Goal: Task Accomplishment & Management: Use online tool/utility

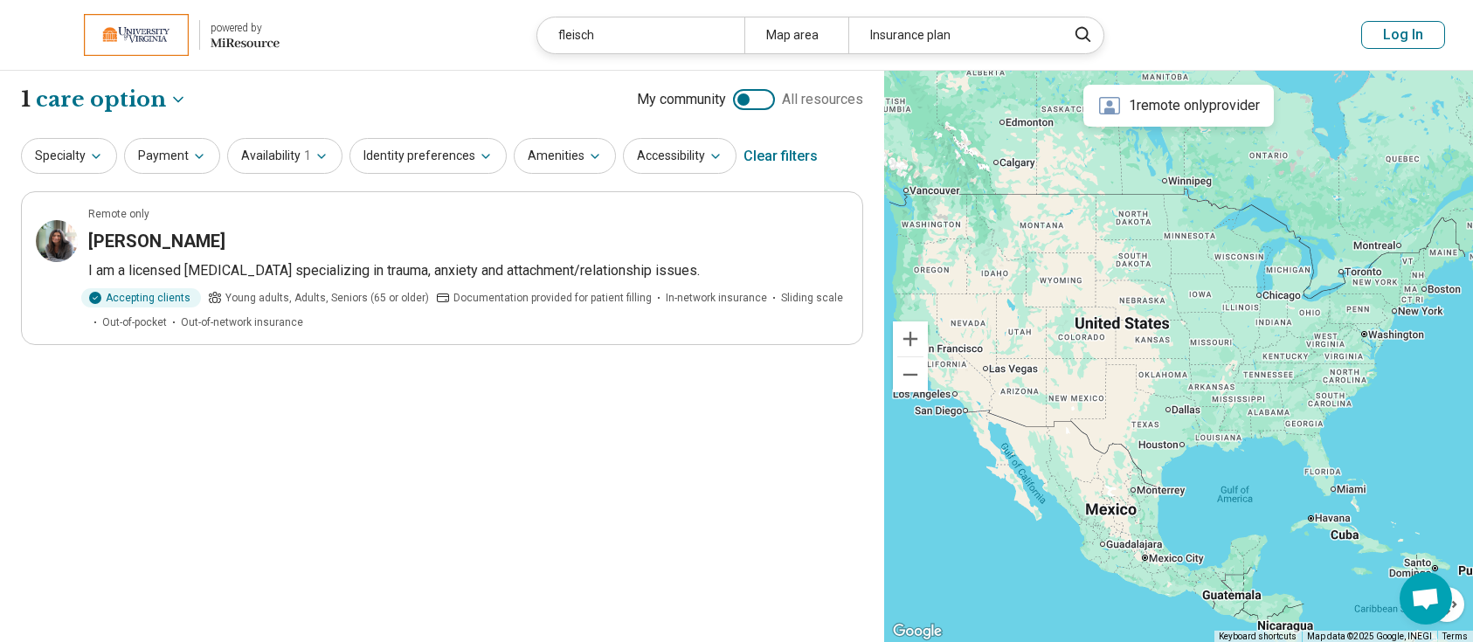
select select "***"
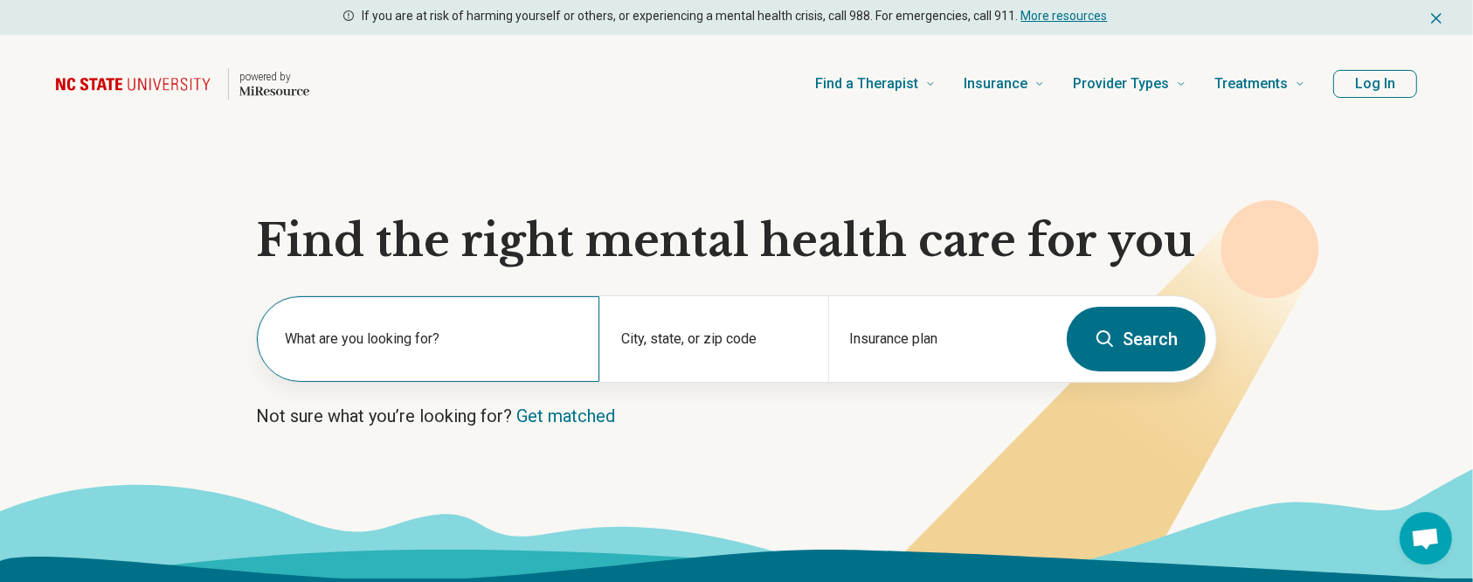
click at [432, 341] on label "What are you looking for?" at bounding box center [431, 338] width 293 height 21
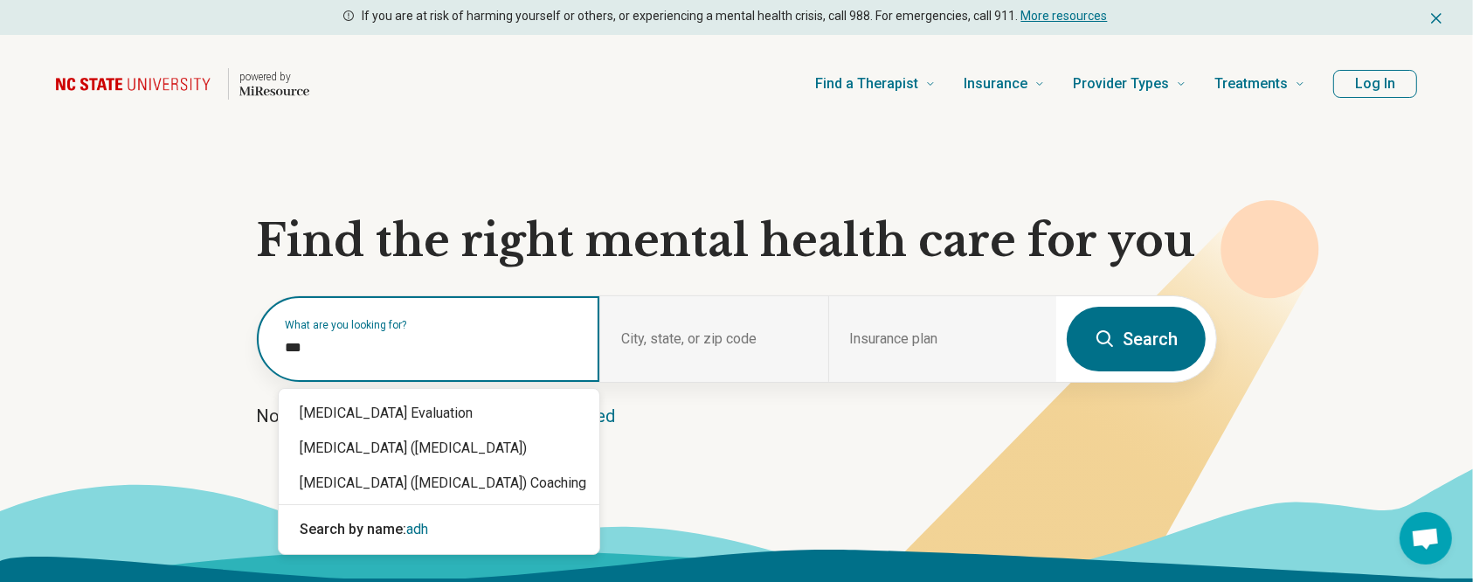
type input "****"
click at [413, 401] on div "ADHD Evaluation" at bounding box center [439, 413] width 321 height 35
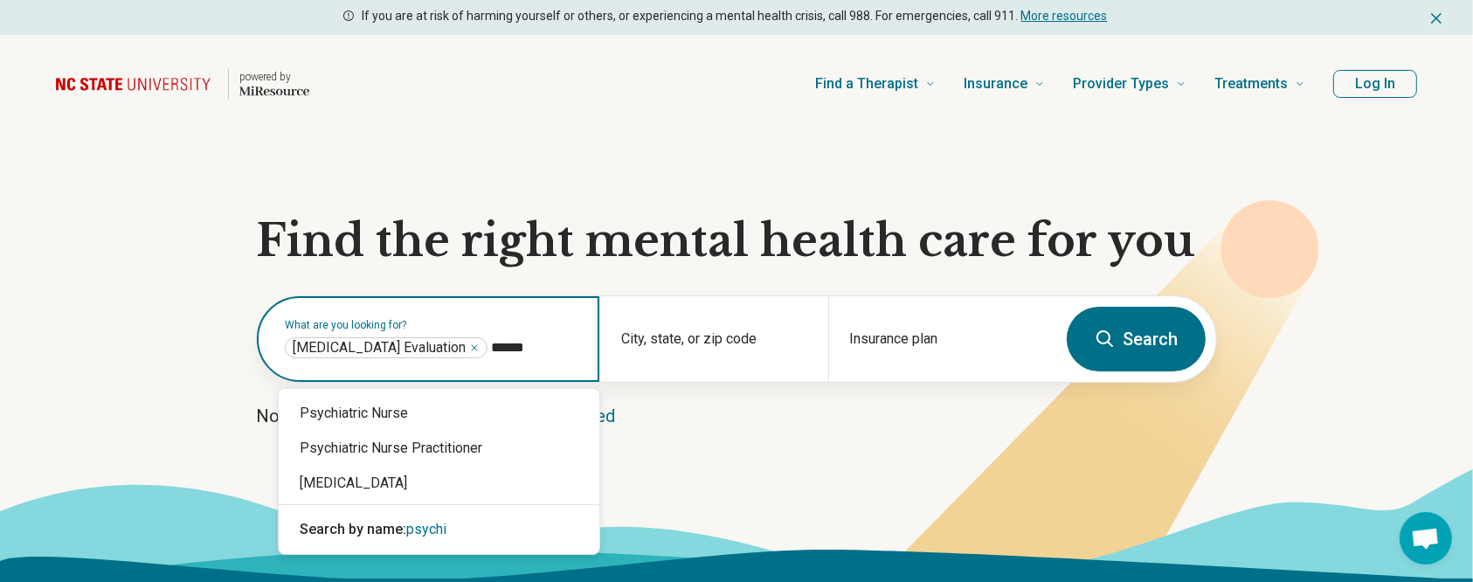
type input "*******"
click at [364, 477] on div "Psychiatrist" at bounding box center [439, 483] width 321 height 35
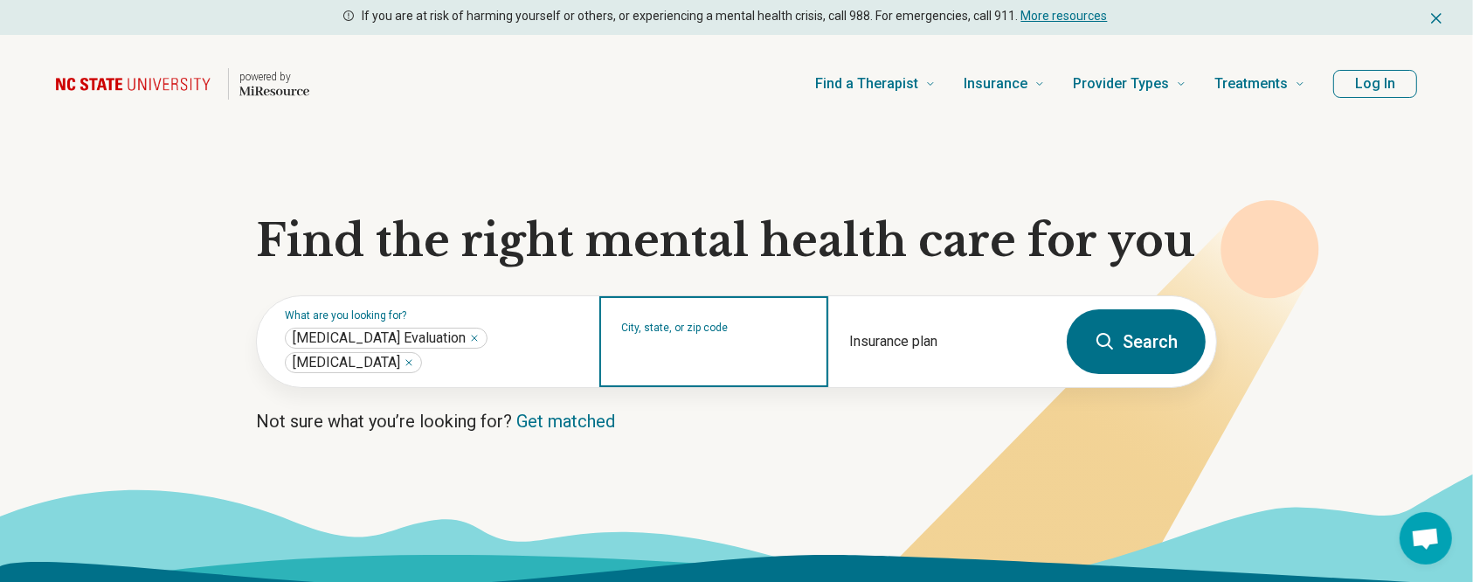
click at [698, 353] on input "City, state, or zip code" at bounding box center [713, 352] width 185 height 21
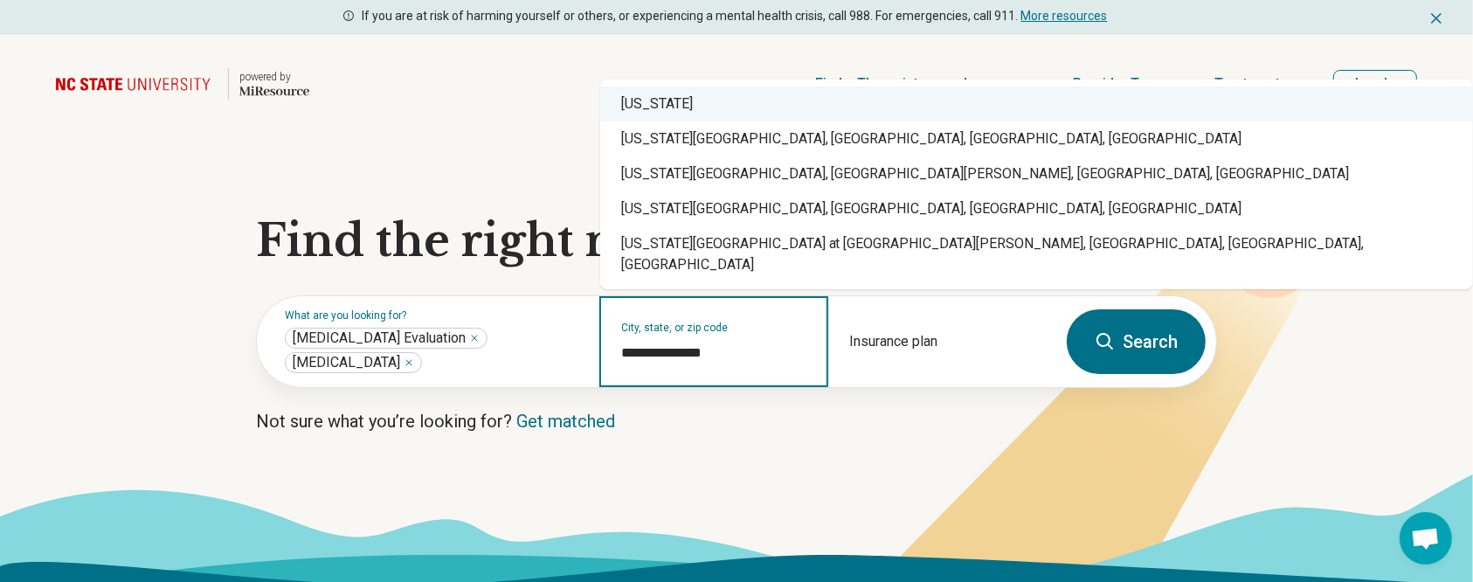
click at [701, 118] on div "North Carolina" at bounding box center [1036, 103] width 873 height 35
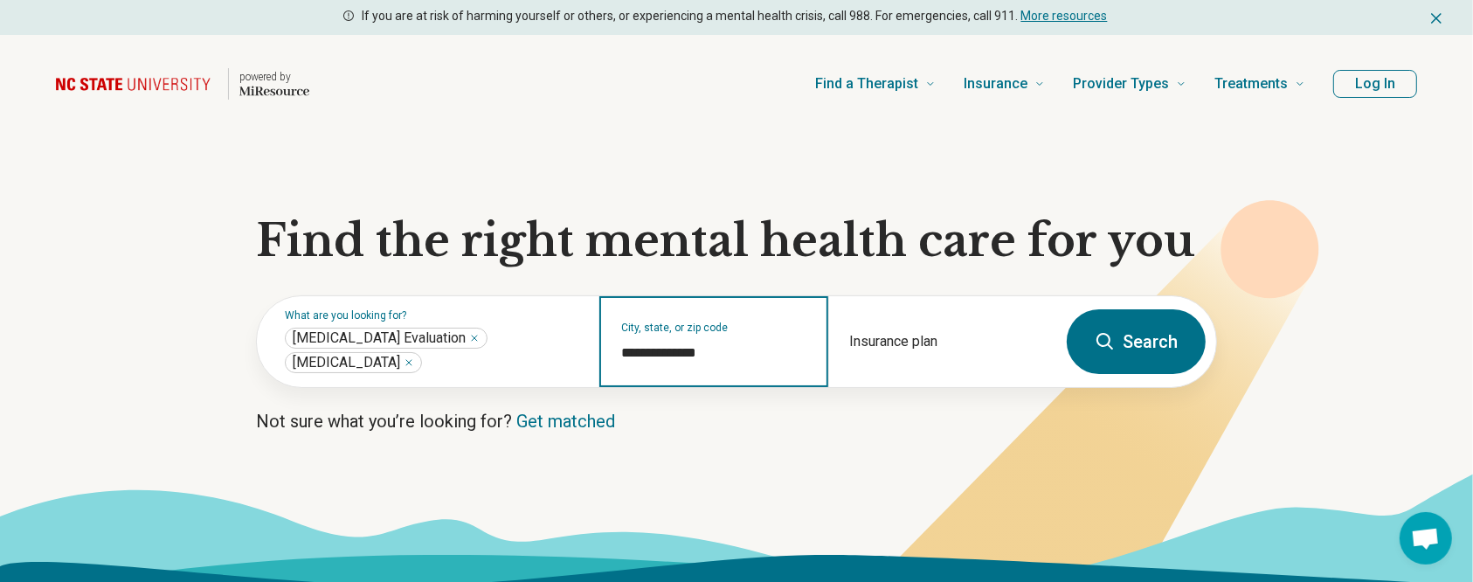
type input "**********"
click at [1146, 327] on button "Search" at bounding box center [1135, 341] width 139 height 65
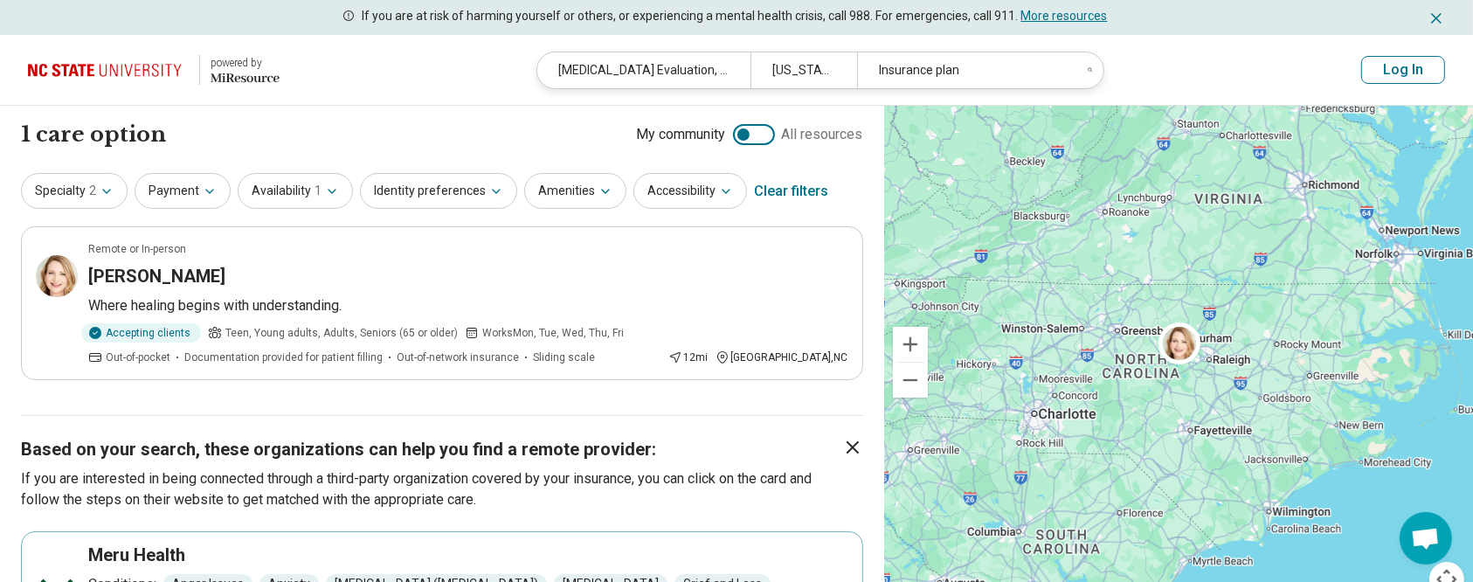
click at [779, 186] on div "Clear filters" at bounding box center [791, 191] width 74 height 42
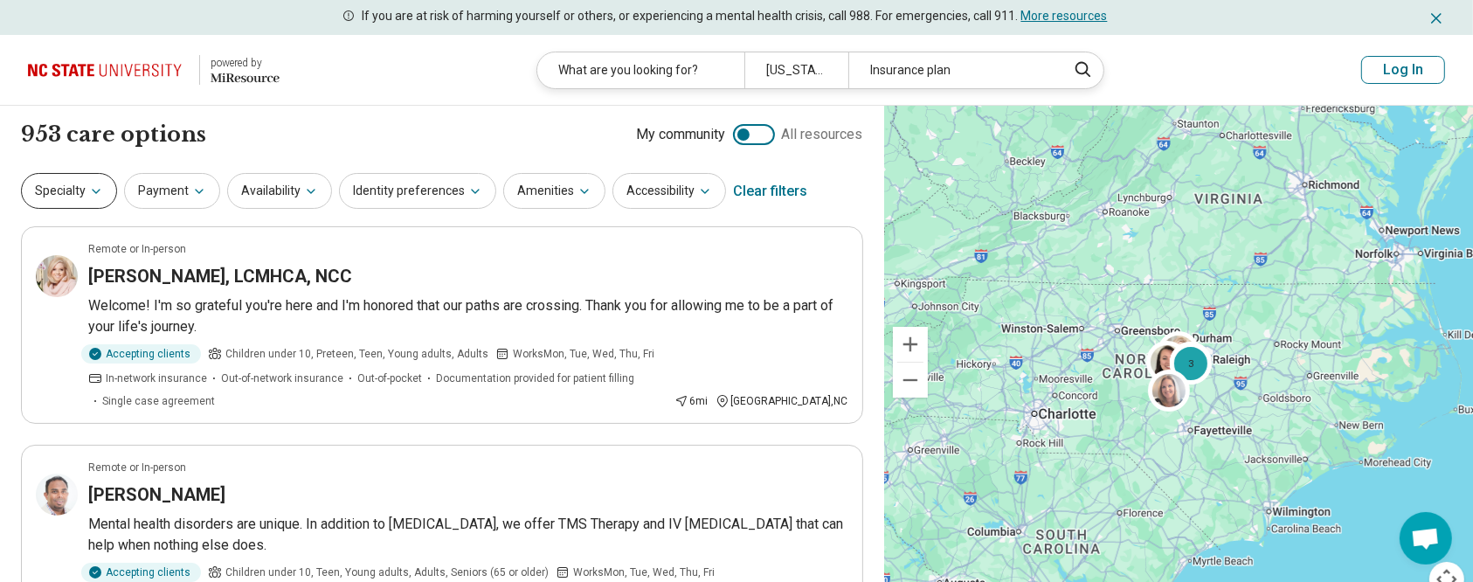
click at [110, 194] on button "Specialty" at bounding box center [69, 191] width 96 height 36
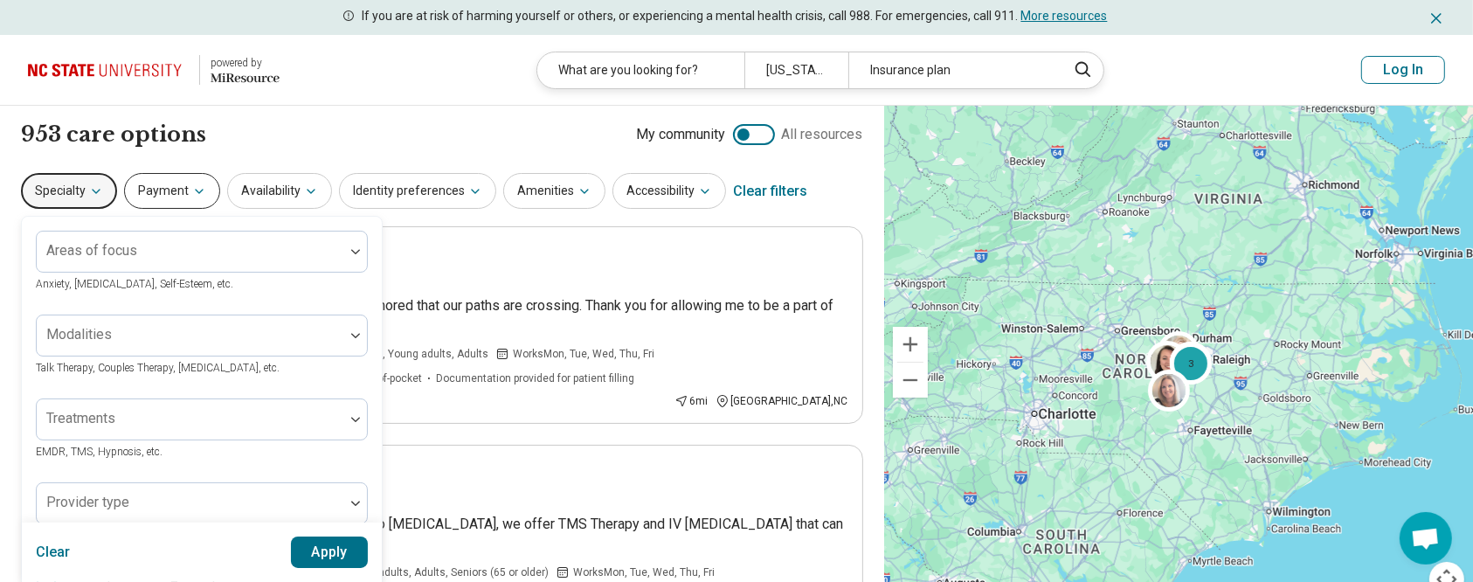
click at [182, 206] on button "Payment" at bounding box center [172, 191] width 96 height 36
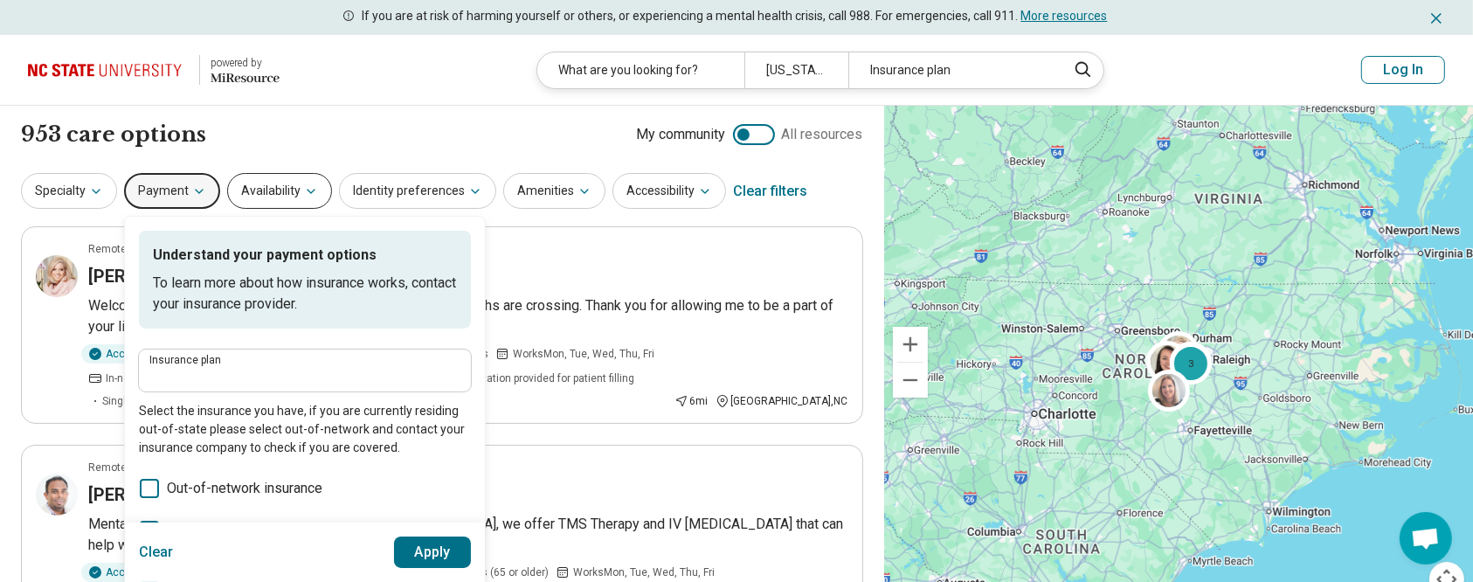
click at [307, 205] on button "Availability" at bounding box center [279, 191] width 105 height 36
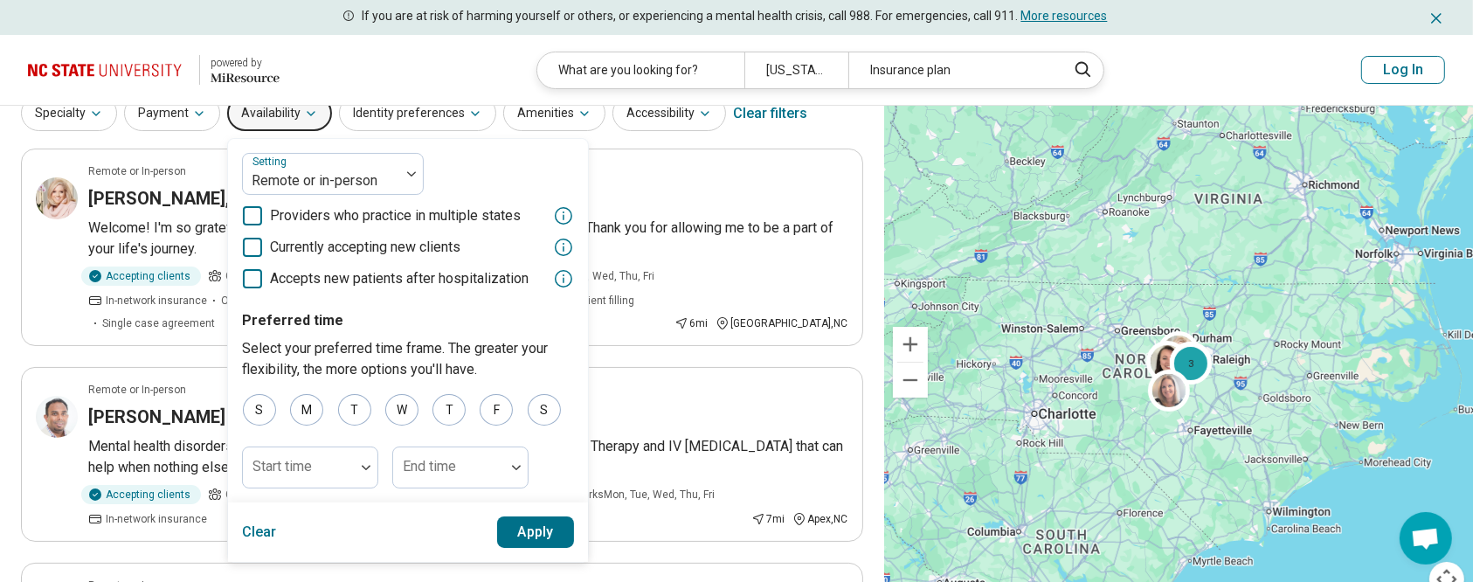
scroll to position [79, 0]
click at [459, 120] on button "Identity preferences" at bounding box center [417, 112] width 157 height 36
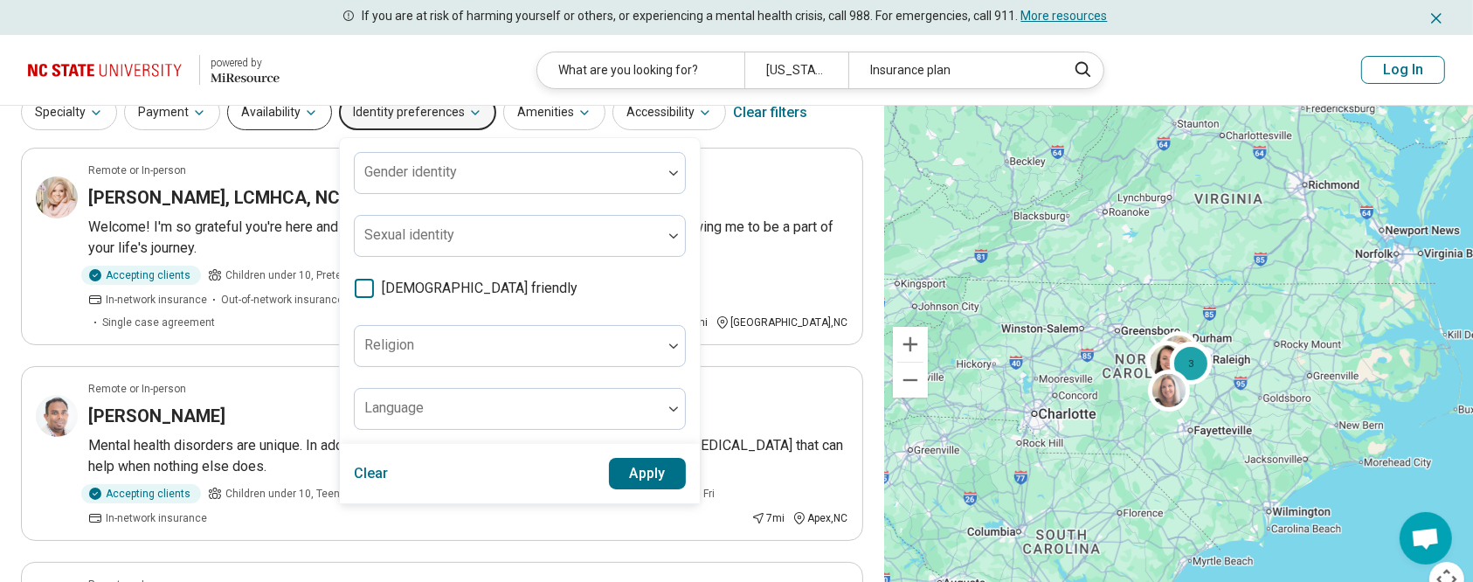
click at [319, 121] on button "Availability" at bounding box center [279, 112] width 105 height 36
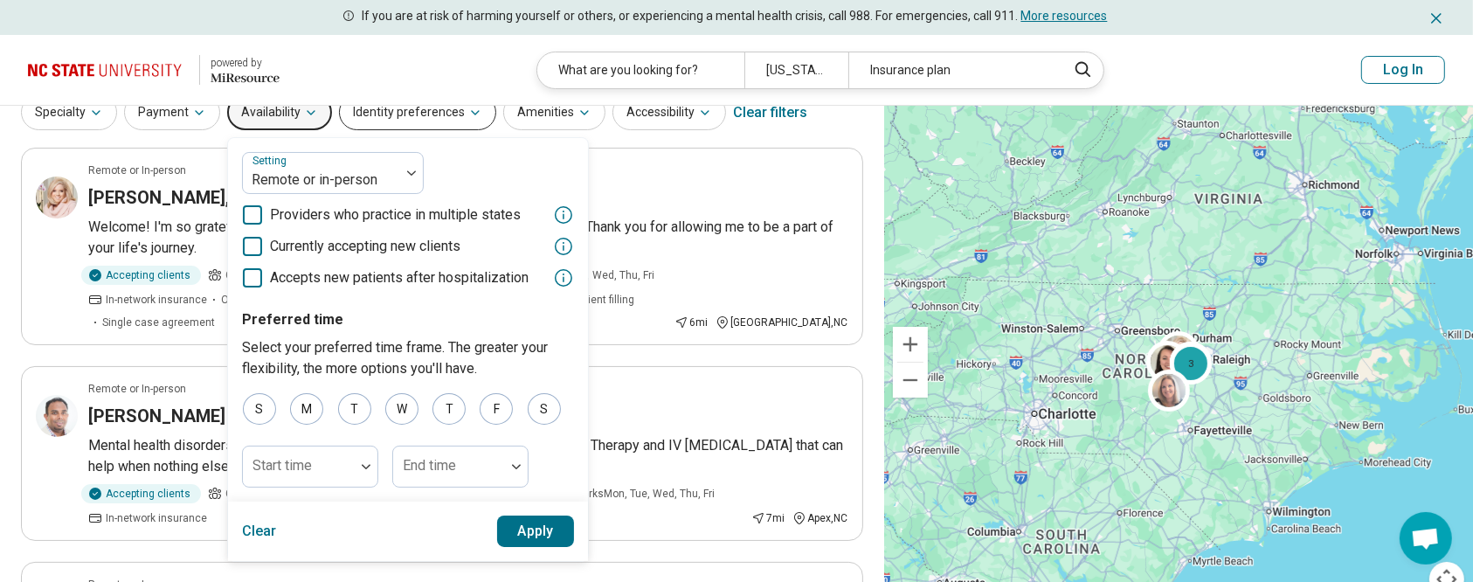
click at [456, 122] on button "Identity preferences" at bounding box center [417, 112] width 157 height 36
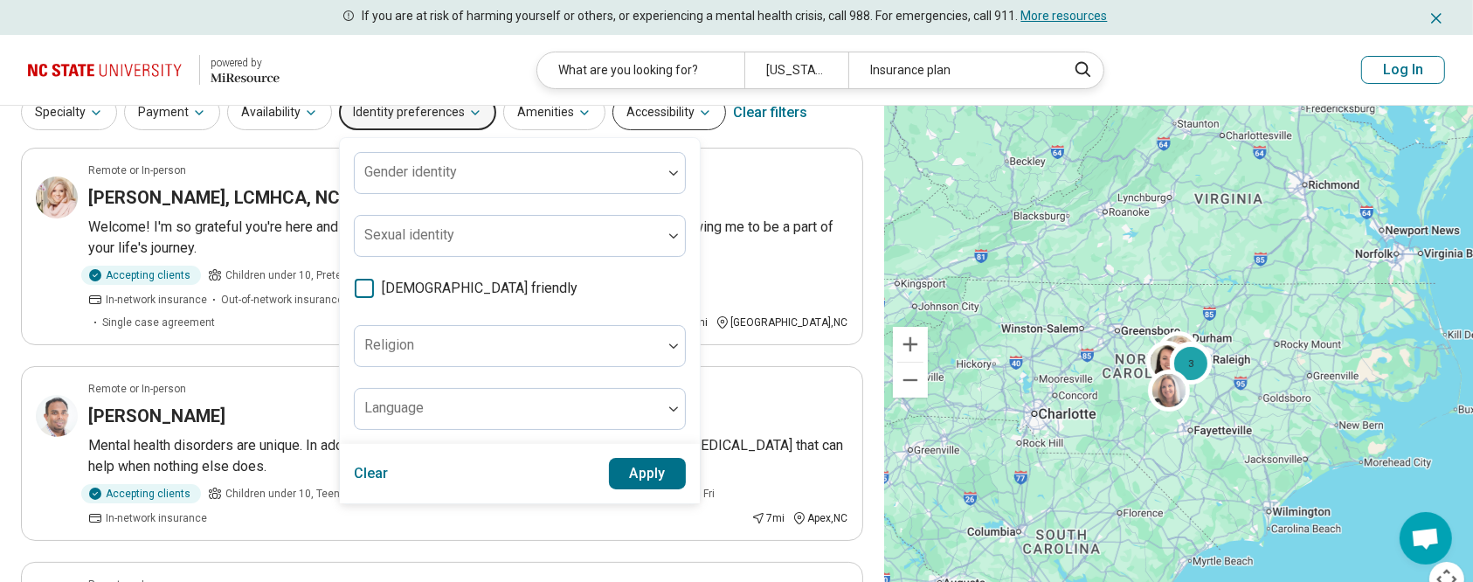
click at [683, 120] on button "Accessibility" at bounding box center [669, 112] width 114 height 36
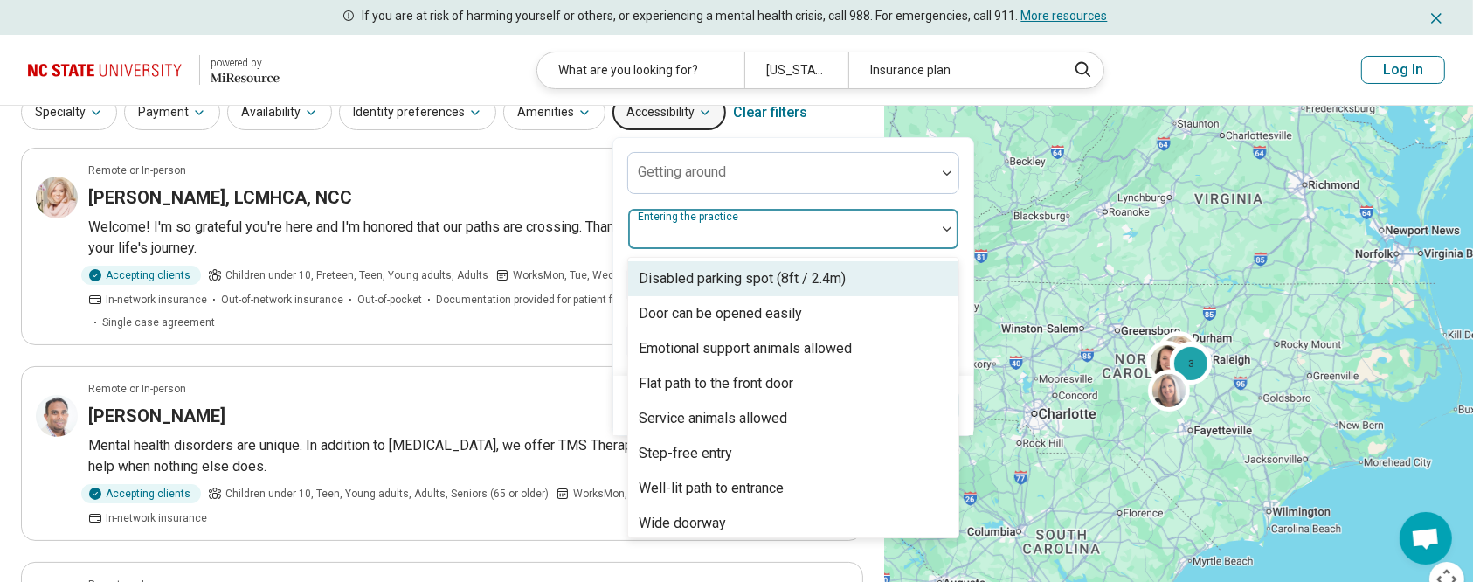
click at [808, 226] on div at bounding box center [781, 236] width 293 height 24
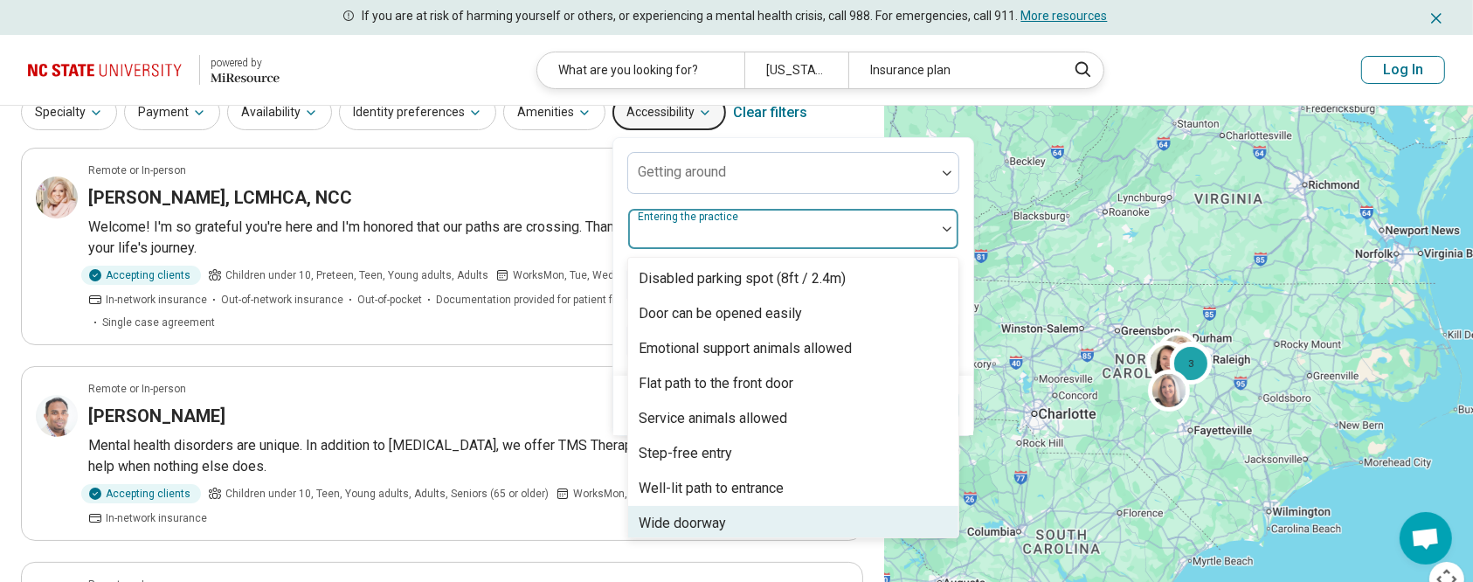
click at [713, 516] on div "Wide doorway" at bounding box center [681, 523] width 87 height 21
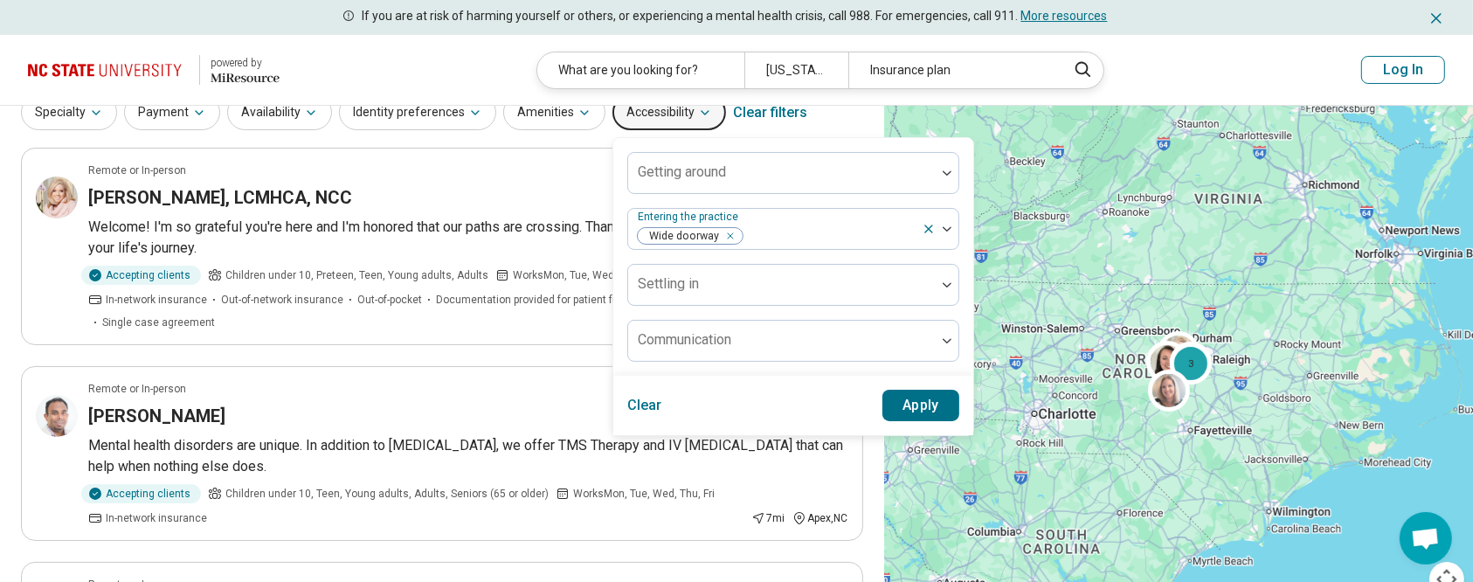
click at [925, 203] on div "Getting around Entering the practice Wide doorway Settling in Communication" at bounding box center [793, 257] width 332 height 210
click at [914, 401] on button "Apply" at bounding box center [921, 405] width 78 height 31
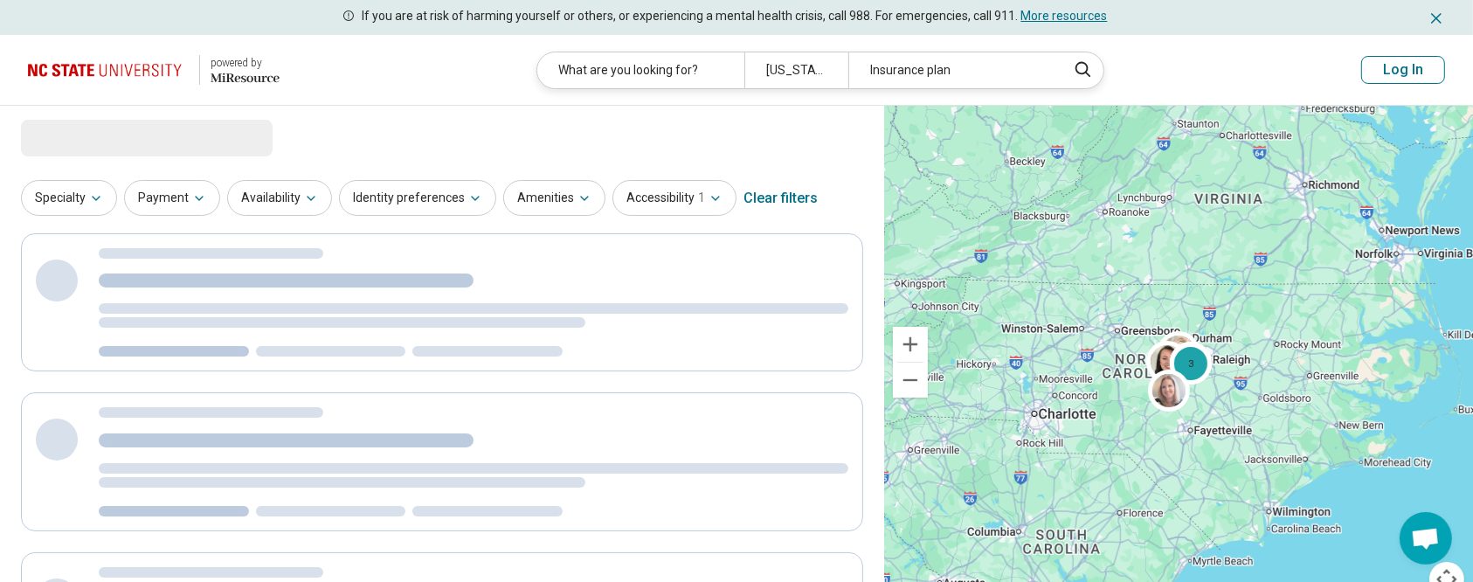
scroll to position [0, 0]
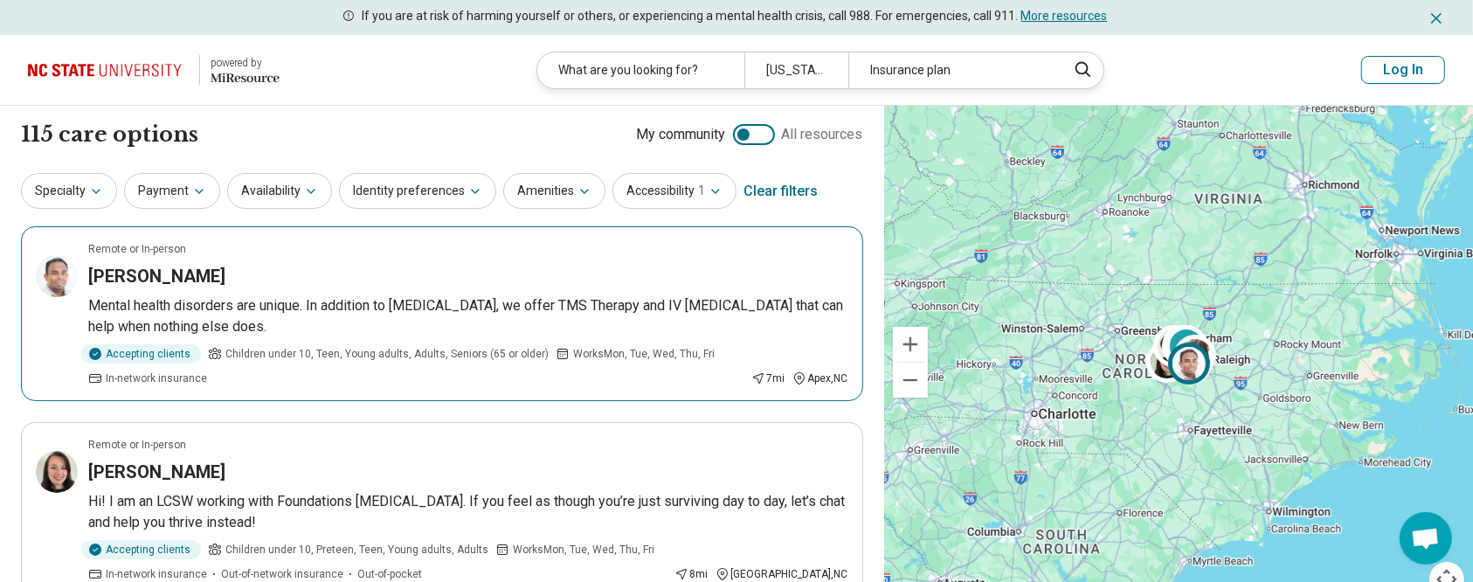
click at [187, 302] on p "Mental health disorders are unique. In addition to medication management, we of…" at bounding box center [468, 316] width 760 height 42
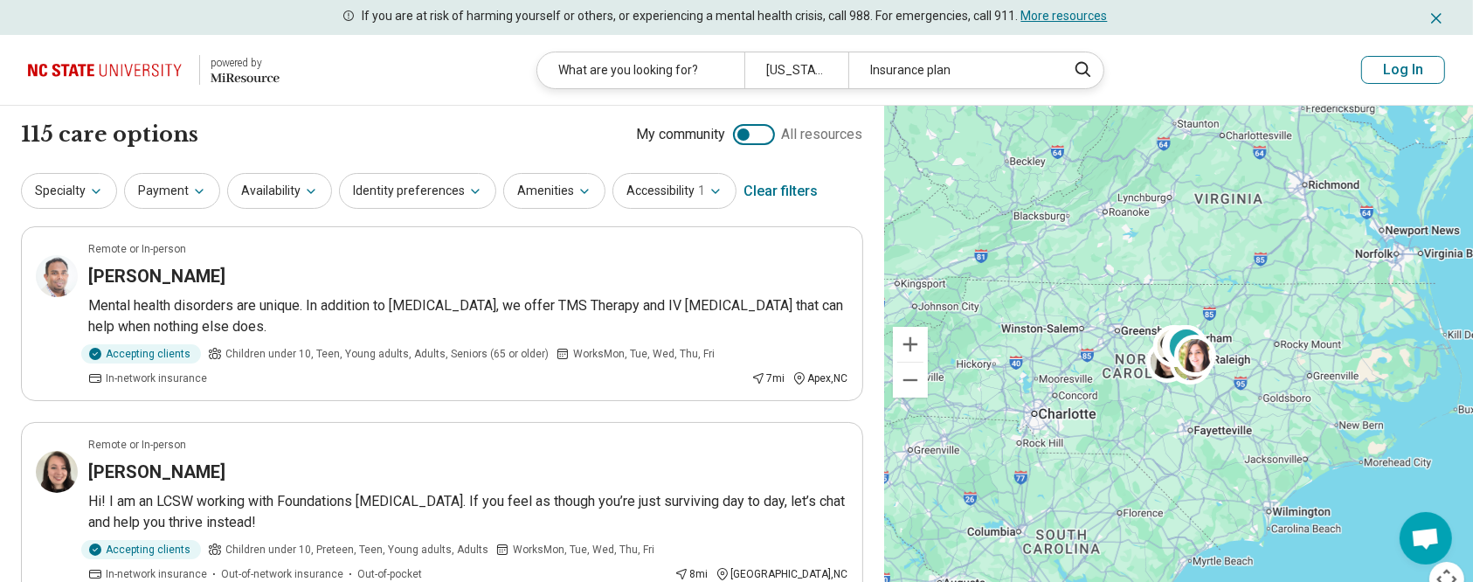
click at [741, 136] on div at bounding box center [743, 134] width 12 height 12
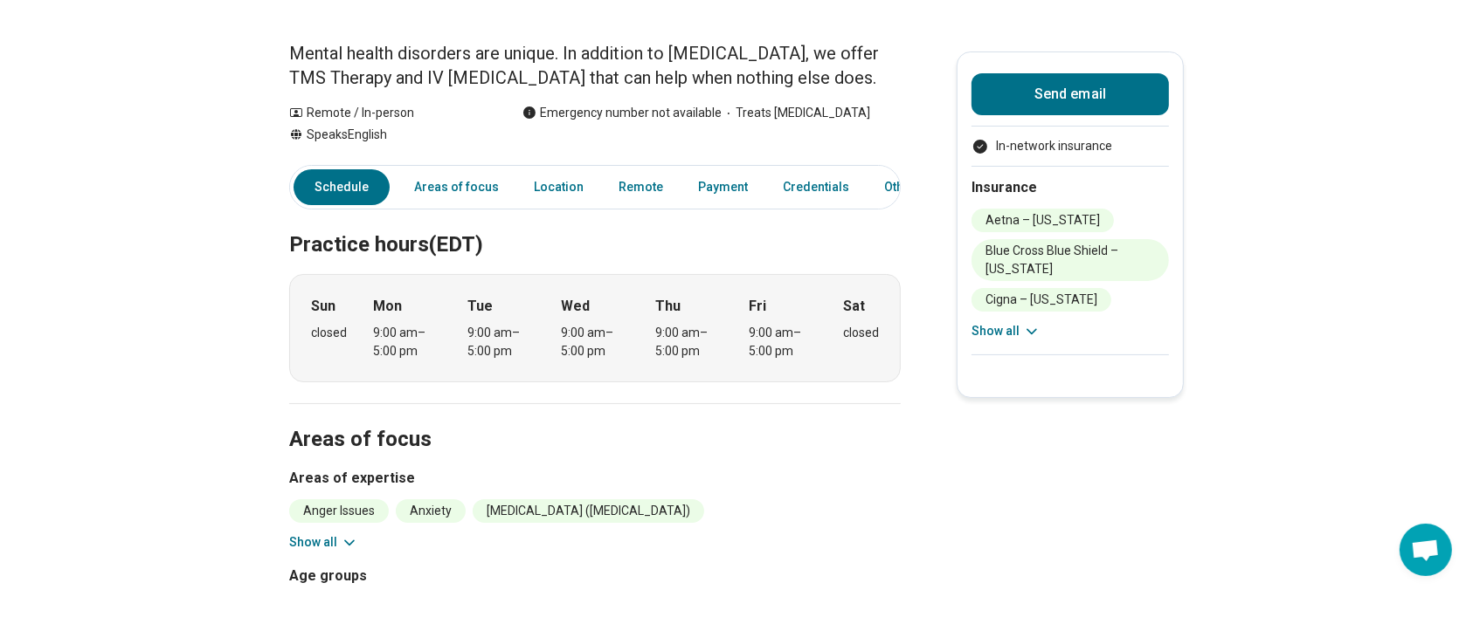
scroll to position [0, 17]
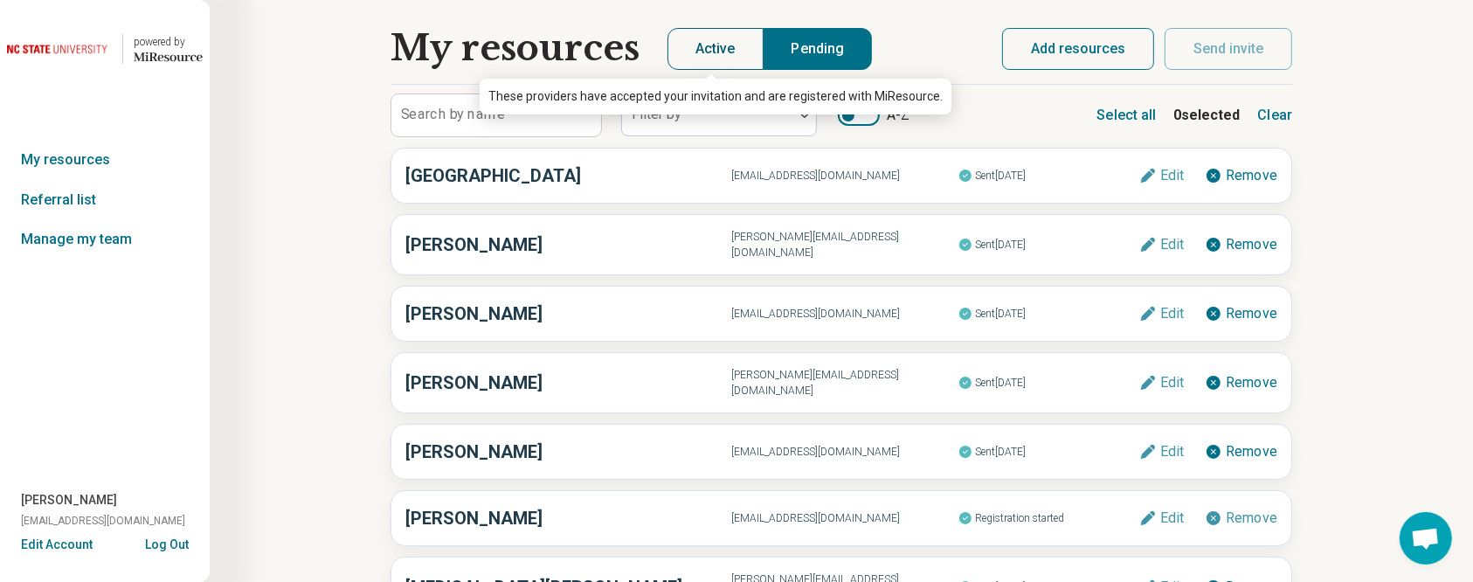
click at [714, 59] on button "Active" at bounding box center [715, 49] width 96 height 42
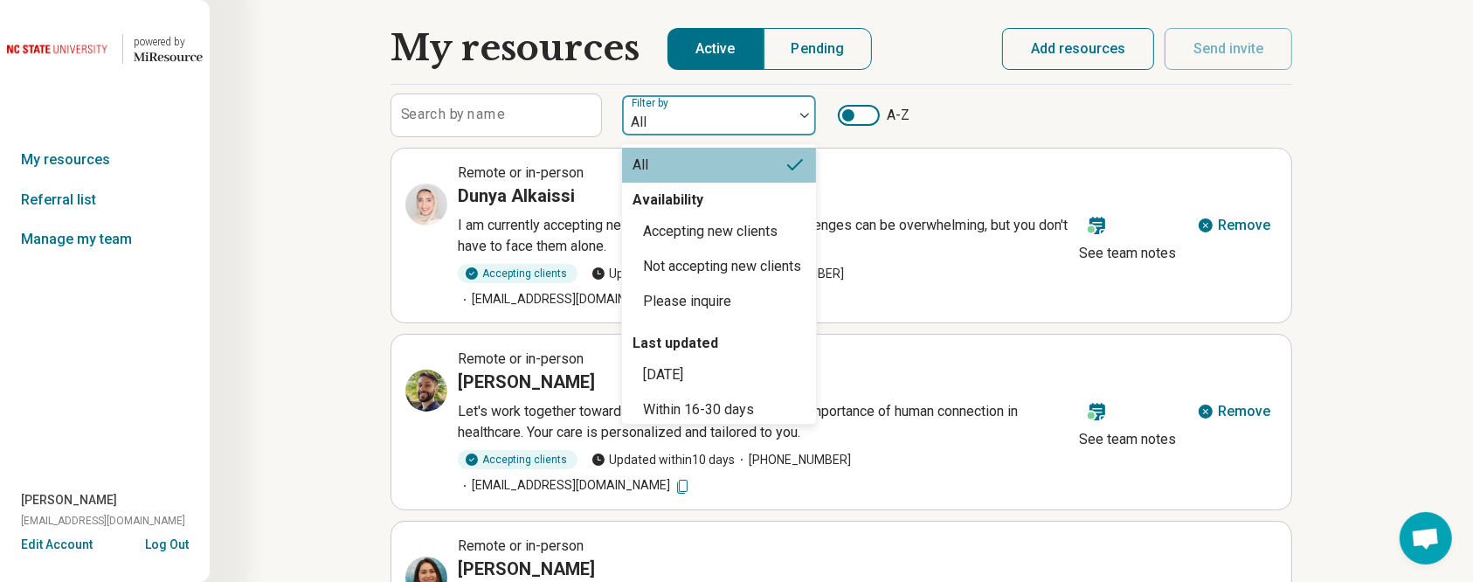
click at [699, 127] on div at bounding box center [707, 122] width 157 height 24
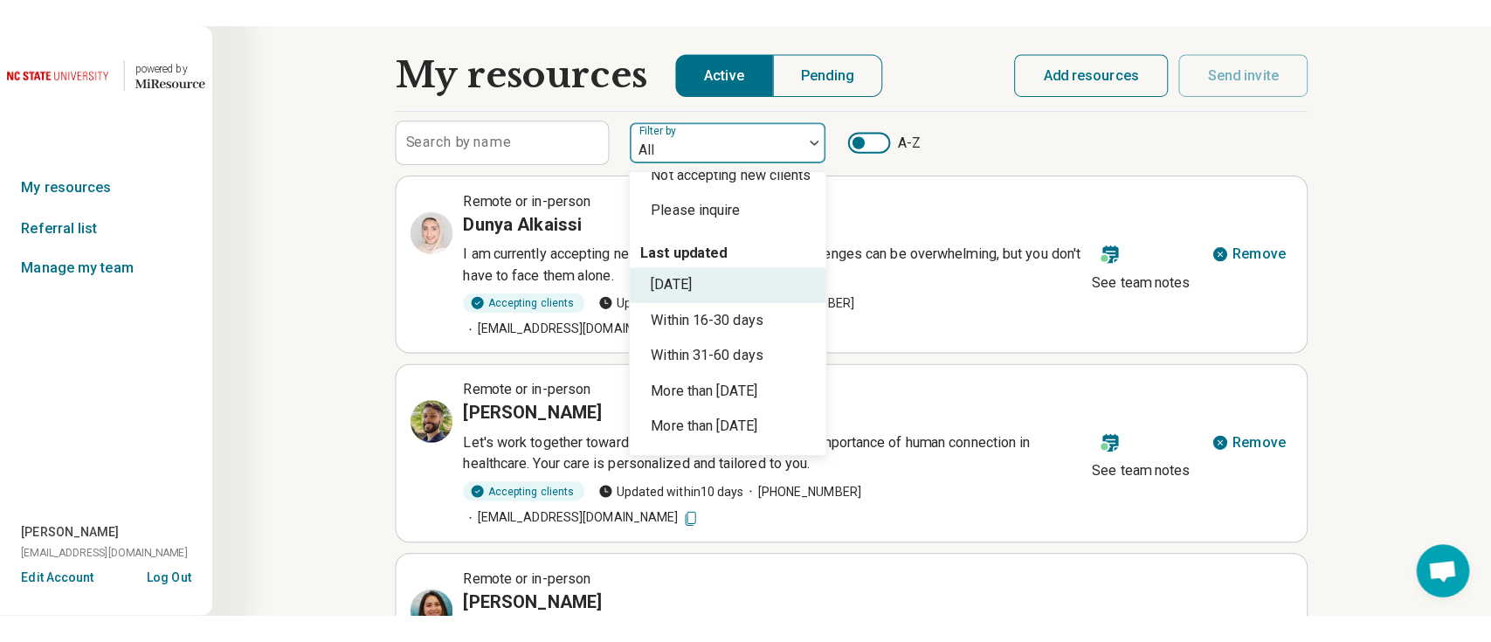
scroll to position [140, 0]
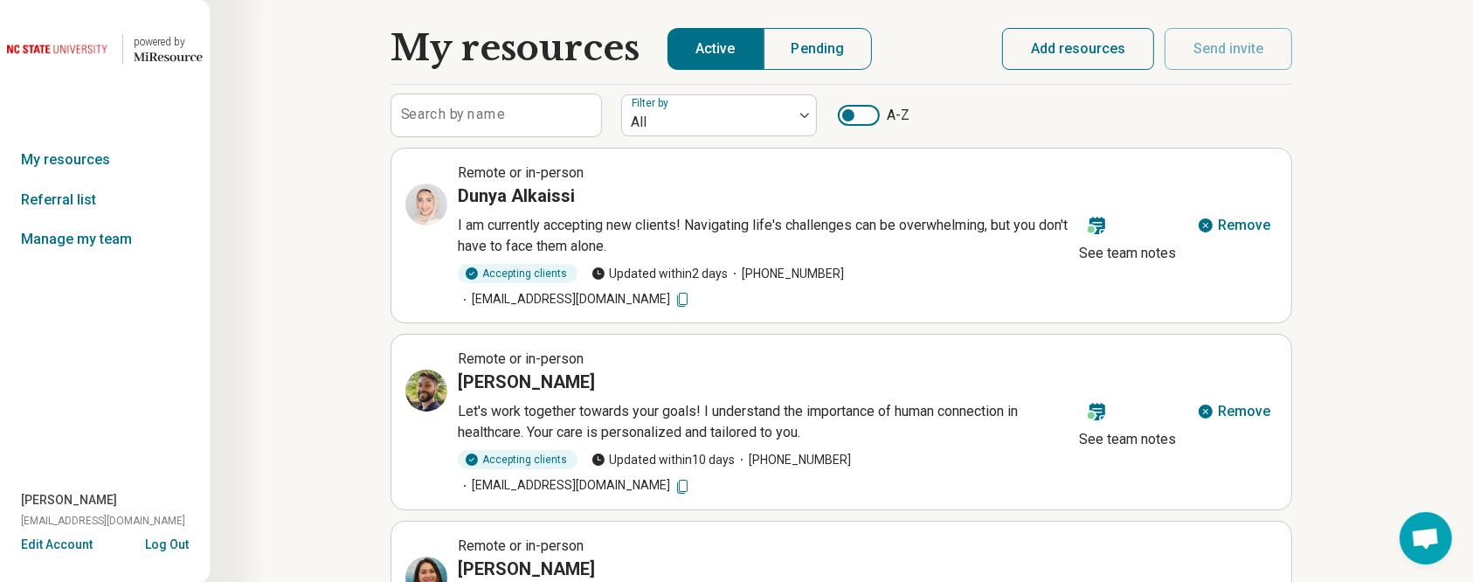
click at [1099, 220] on icon at bounding box center [1097, 225] width 16 height 17
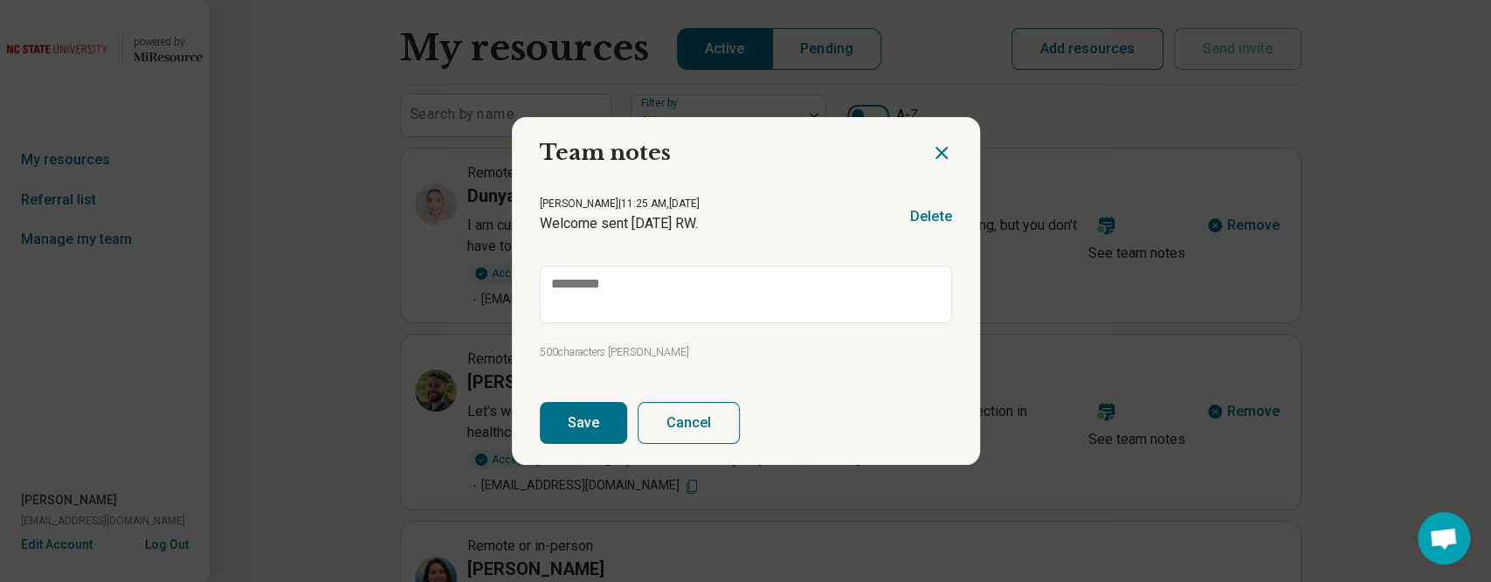
click at [936, 156] on icon "Close dialog" at bounding box center [941, 152] width 21 height 21
type textarea "*"
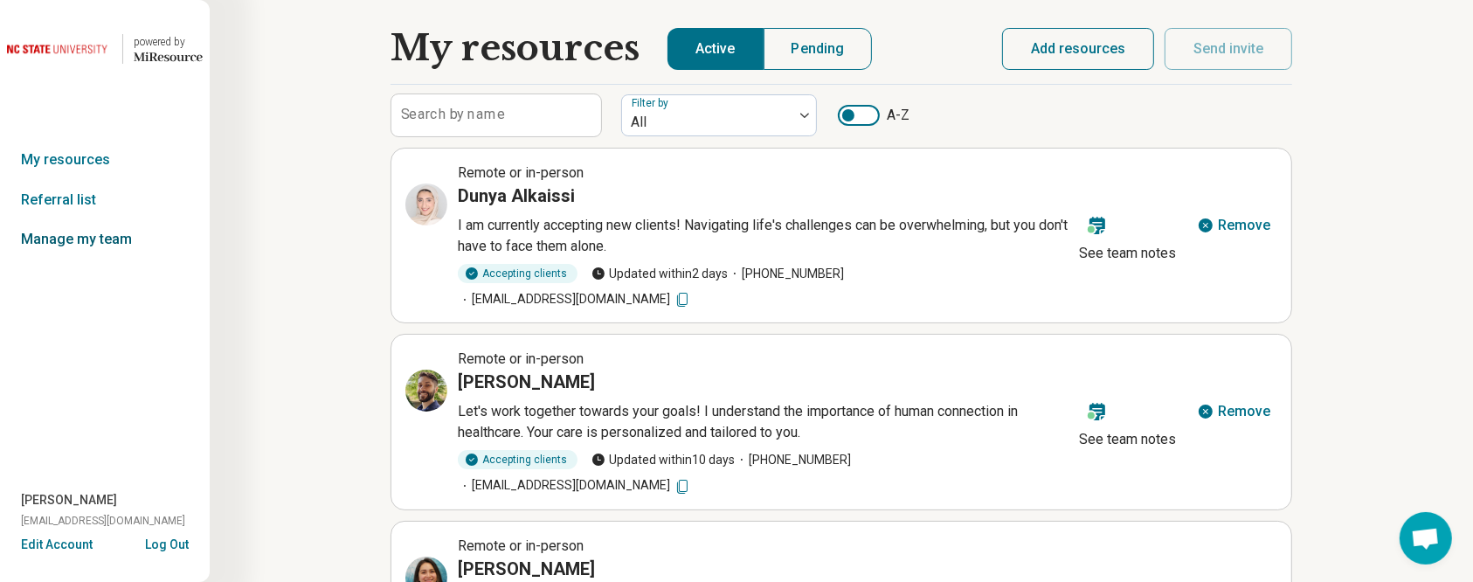
click at [125, 224] on link "Manage my team" at bounding box center [105, 239] width 210 height 40
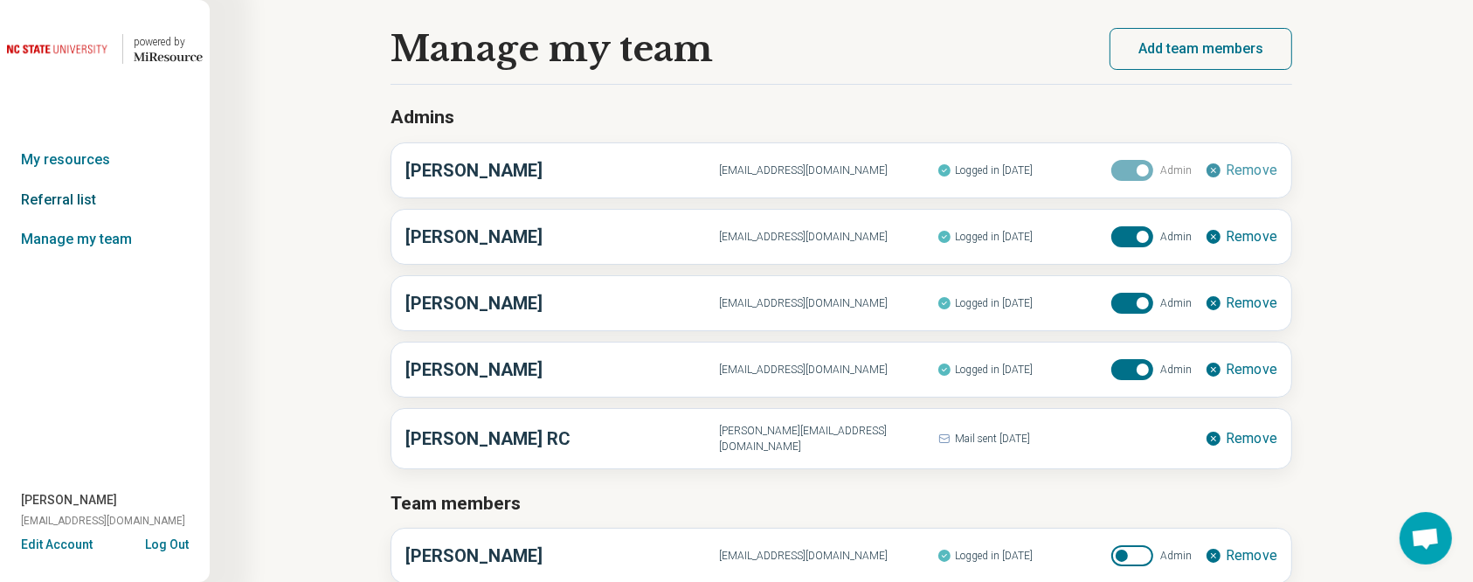
click at [102, 192] on link "Referral list" at bounding box center [105, 200] width 210 height 40
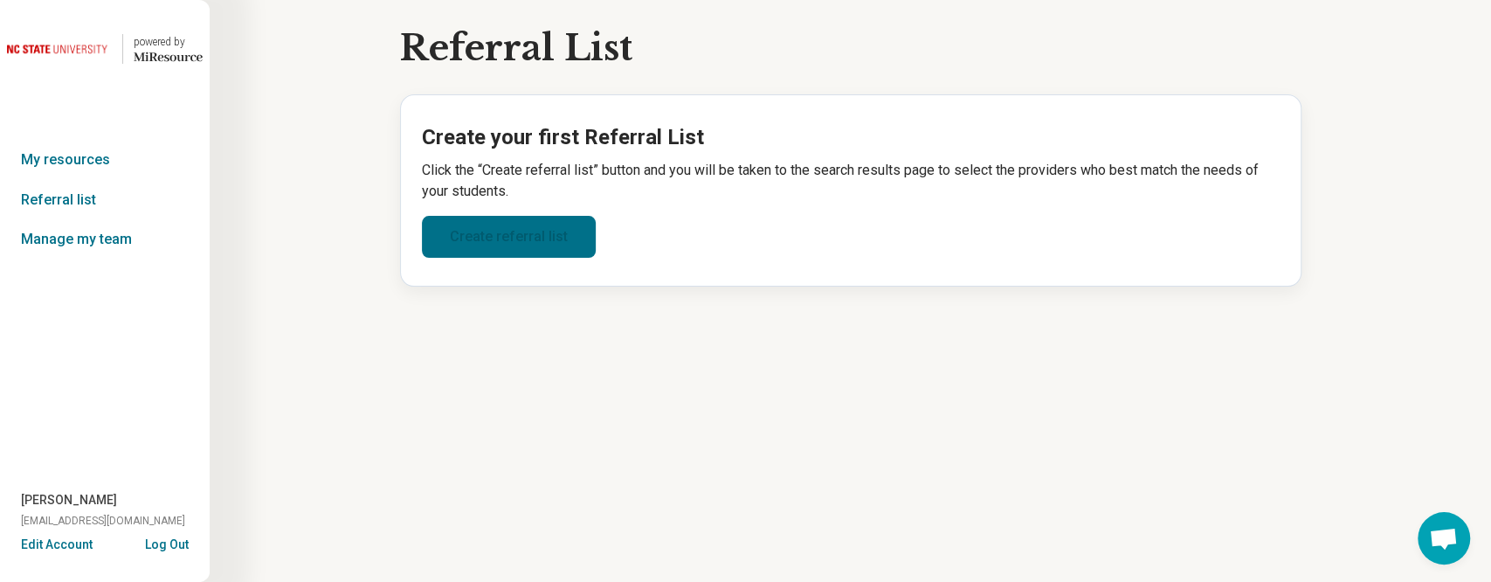
click at [473, 247] on link "Create referral list" at bounding box center [509, 237] width 174 height 42
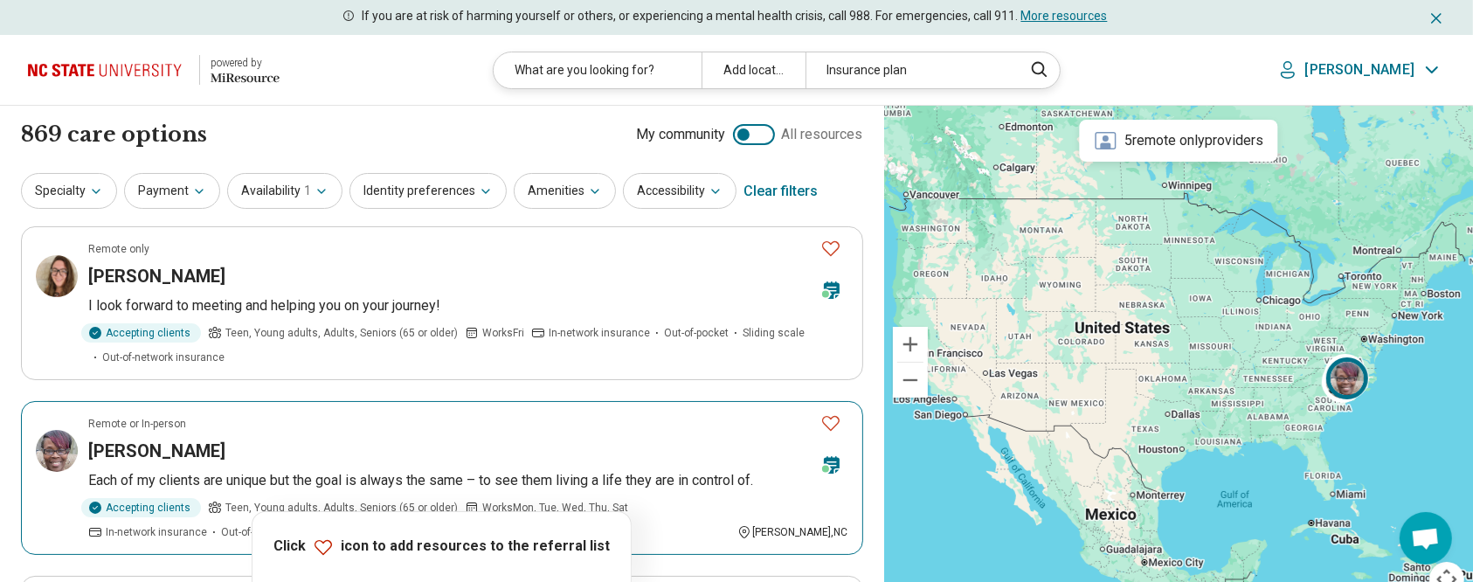
click at [834, 420] on icon "Favorite" at bounding box center [830, 422] width 21 height 21
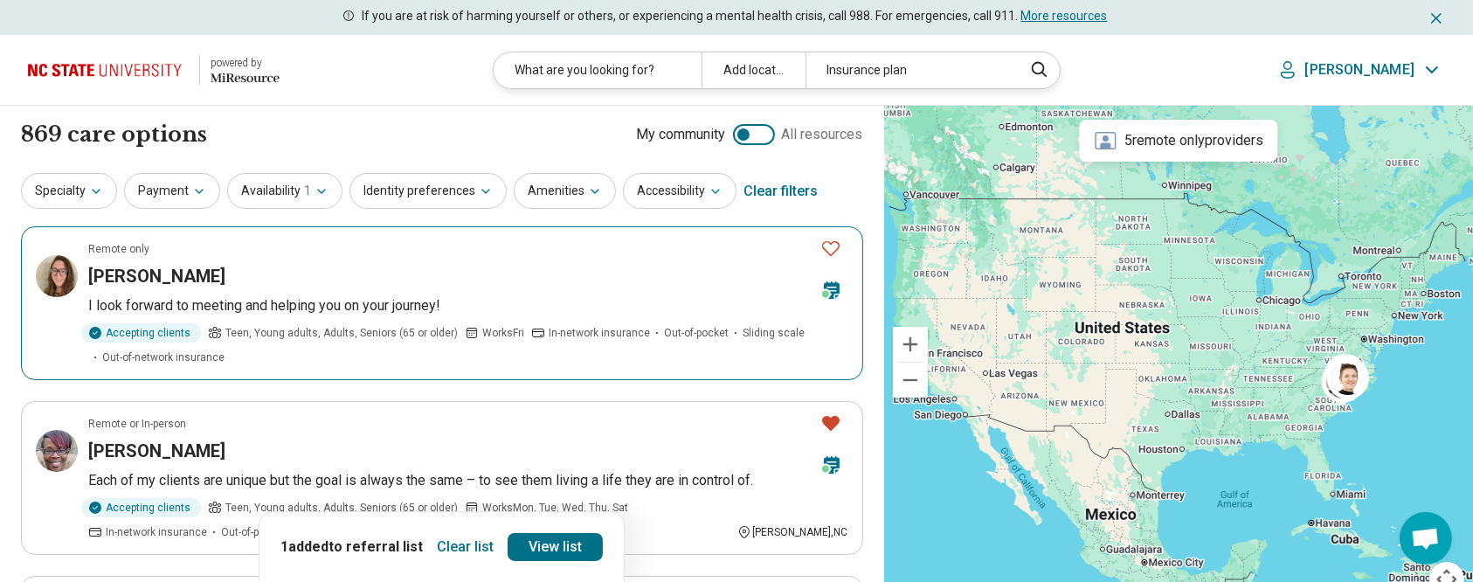
click at [832, 252] on icon "Favorite" at bounding box center [830, 248] width 21 height 21
click at [569, 548] on link "View list" at bounding box center [554, 547] width 95 height 28
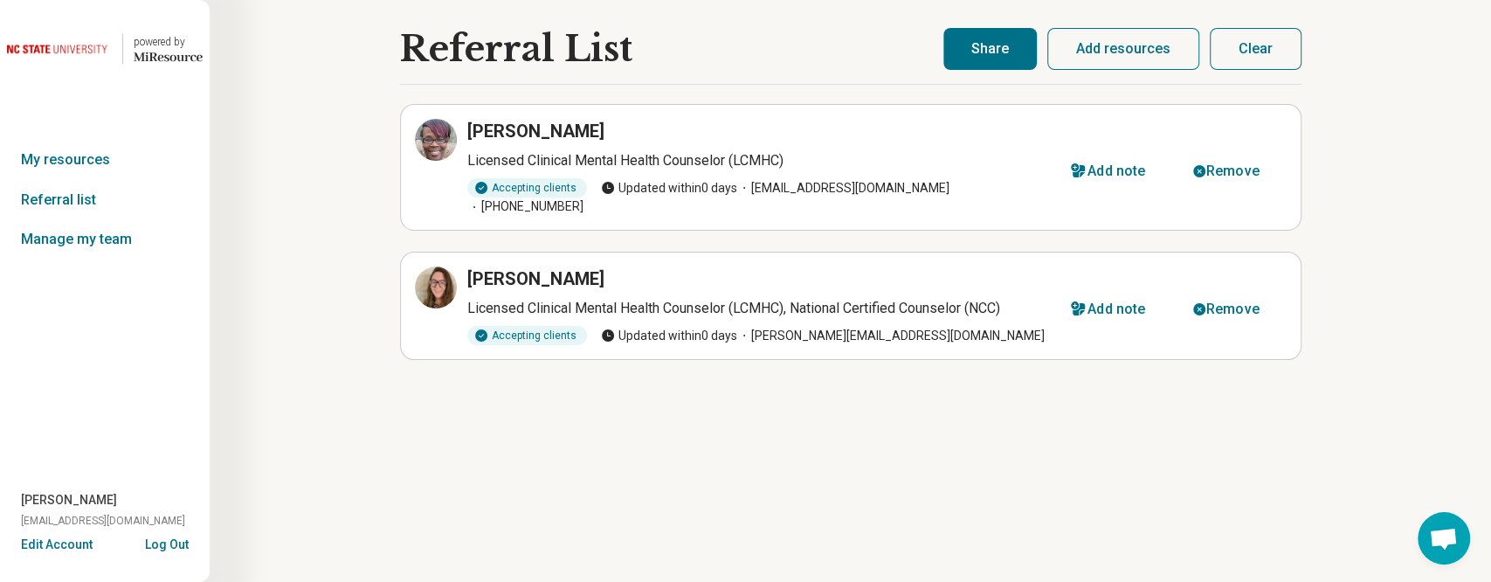
click at [1004, 61] on button "Share" at bounding box center [989, 49] width 93 height 42
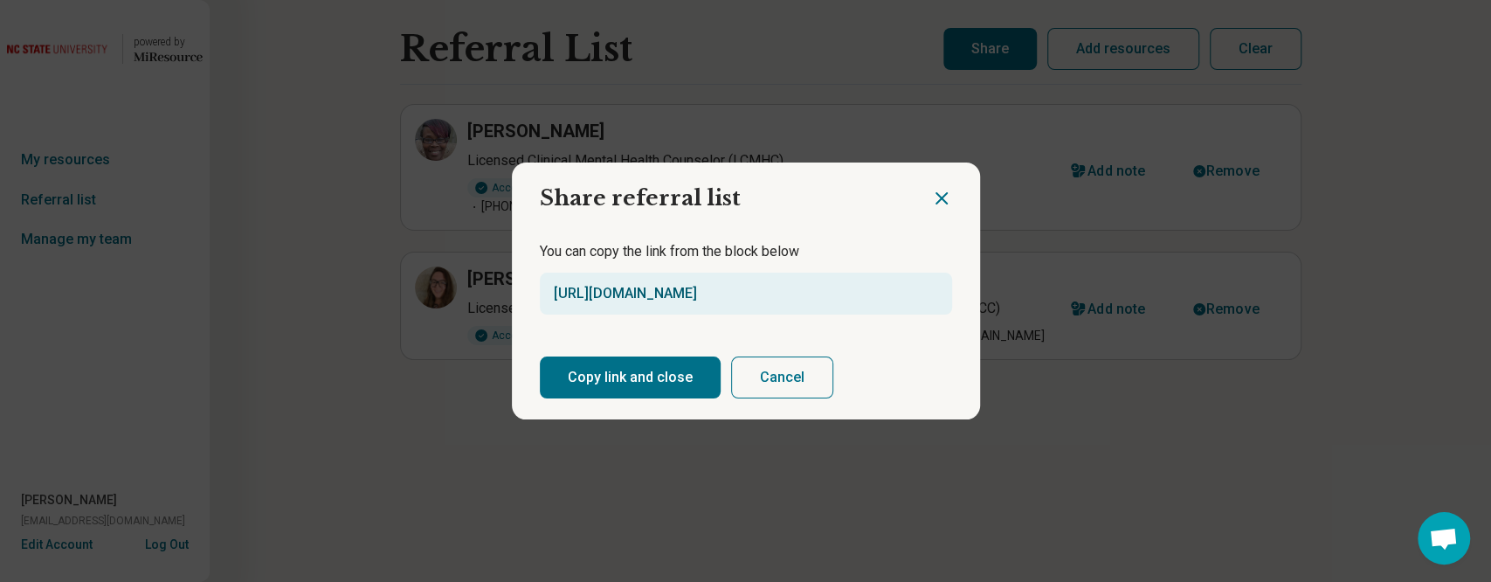
click at [645, 293] on link "https://miresource.com/schools/ncsu/ref/list/MLtmaV" at bounding box center [625, 293] width 143 height 17
click at [941, 204] on icon "Close dialog" at bounding box center [941, 198] width 21 height 21
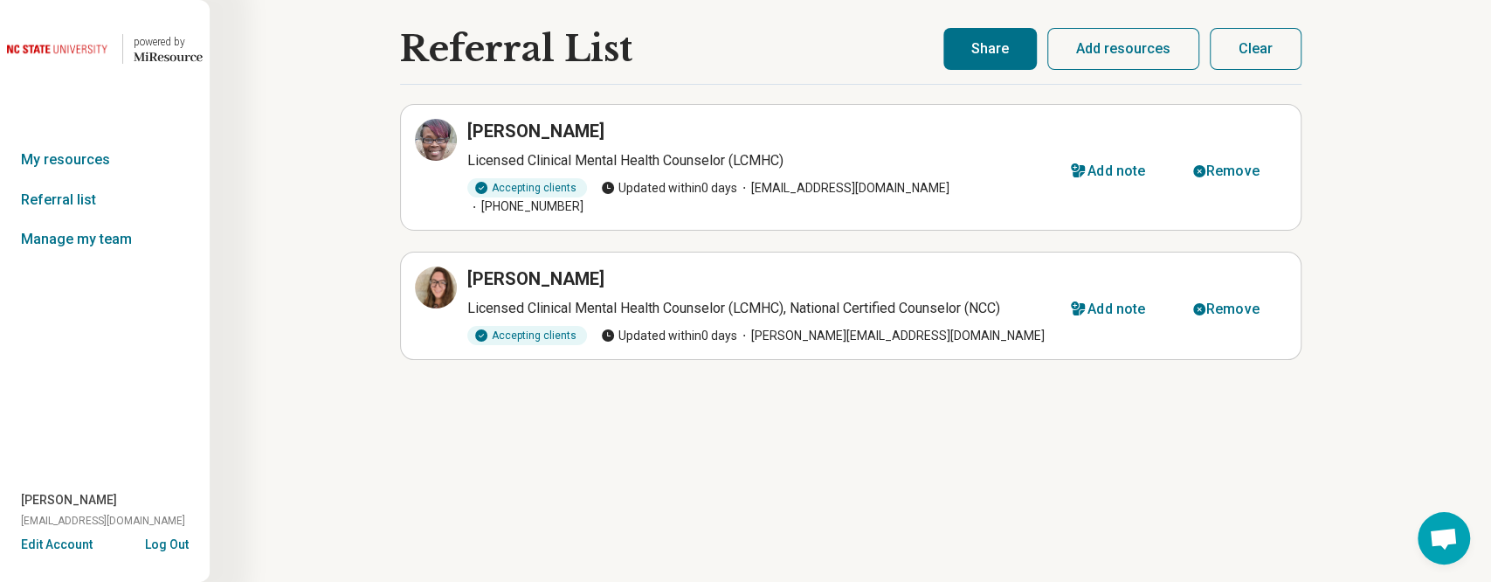
click at [1272, 67] on button "Clear" at bounding box center [1256, 49] width 92 height 42
